Goal: Transaction & Acquisition: Purchase product/service

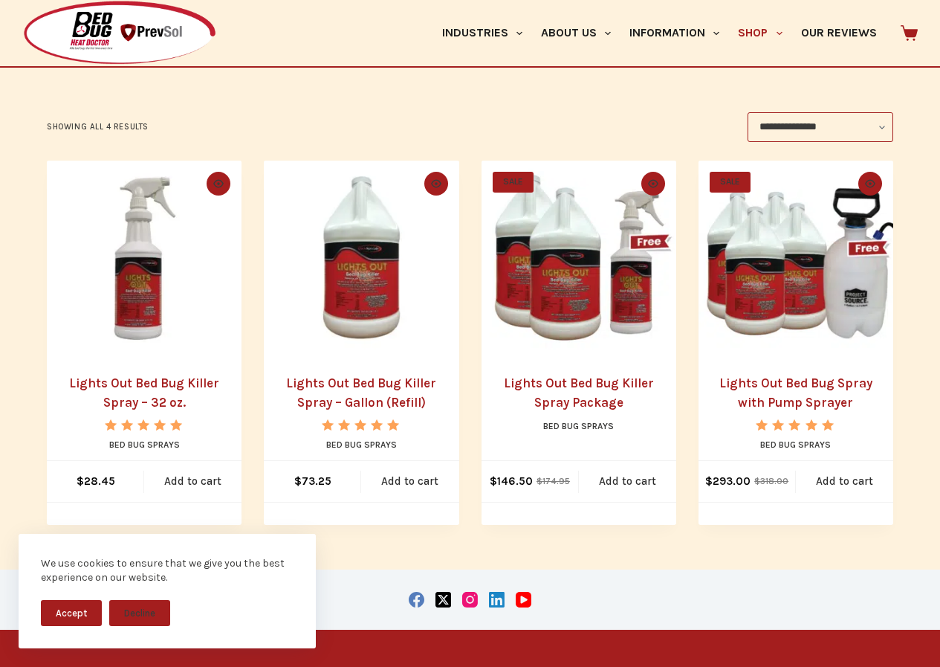
scroll to position [279, 0]
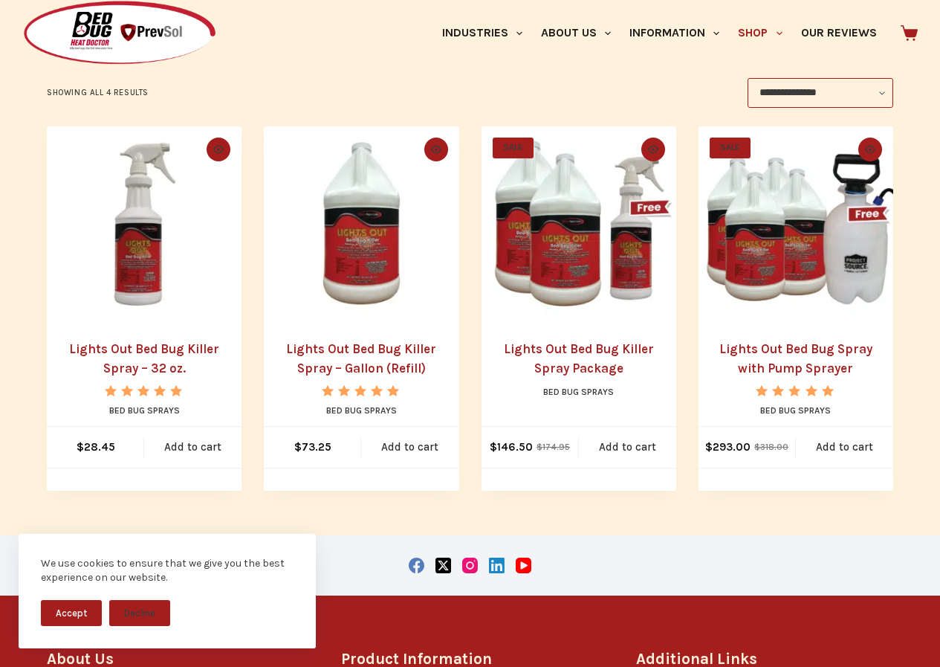
click at [320, 369] on link "Lights Out Bed Bug Killer Spray – Gallon (Refill)" at bounding box center [361, 358] width 150 height 34
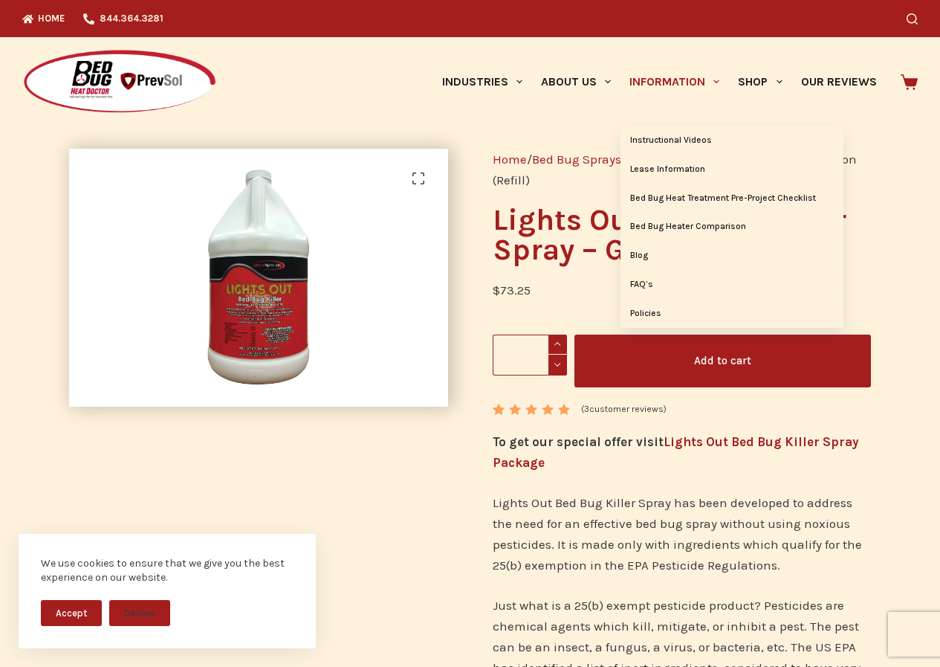
click at [650, 114] on link "Information" at bounding box center [674, 81] width 108 height 89
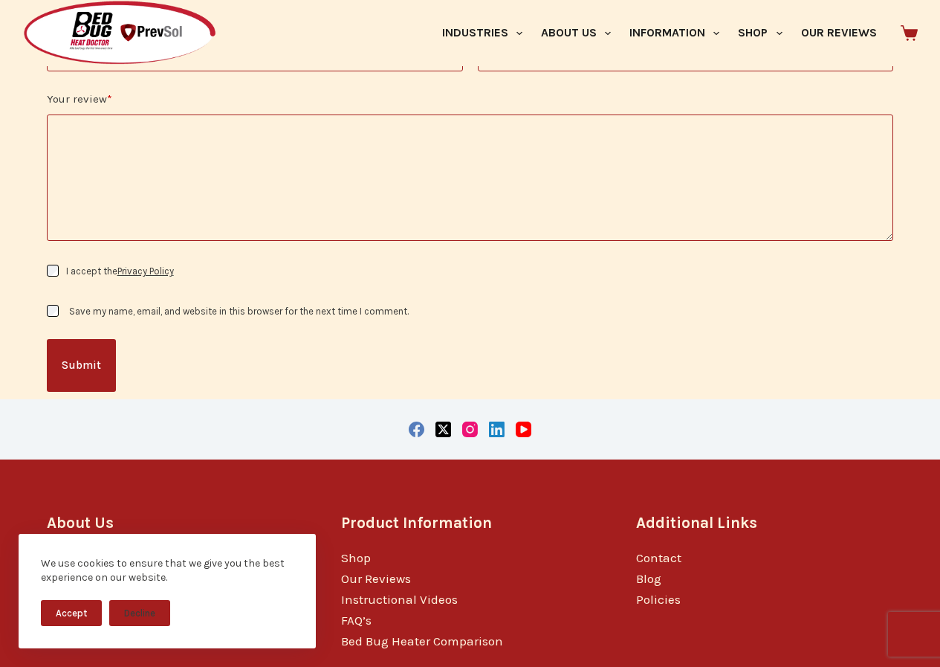
scroll to position [2779, 0]
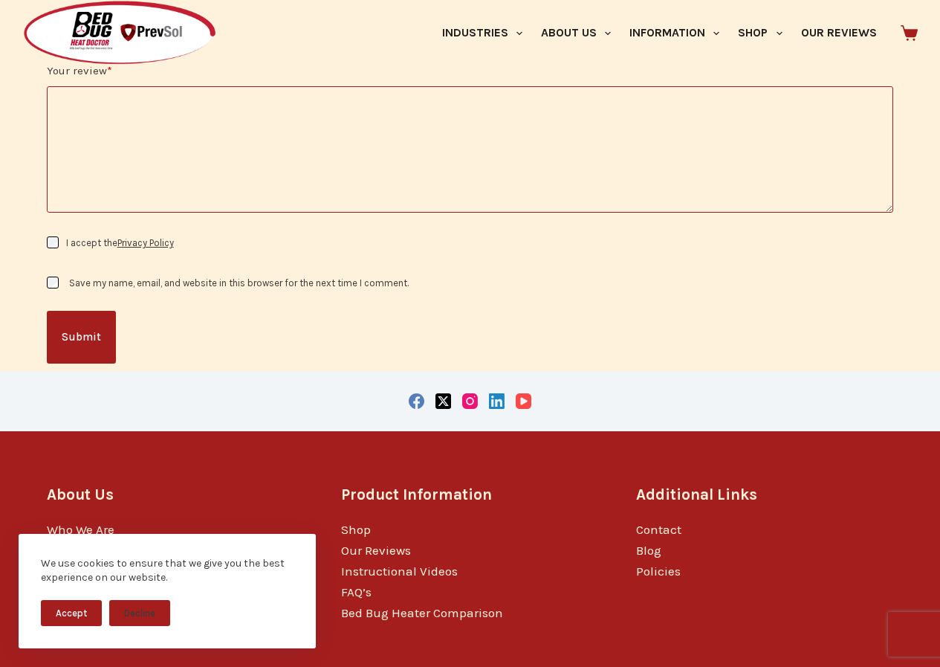
click at [519, 393] on icon "YouTube" at bounding box center [524, 401] width 16 height 16
